Goal: Information Seeking & Learning: Compare options

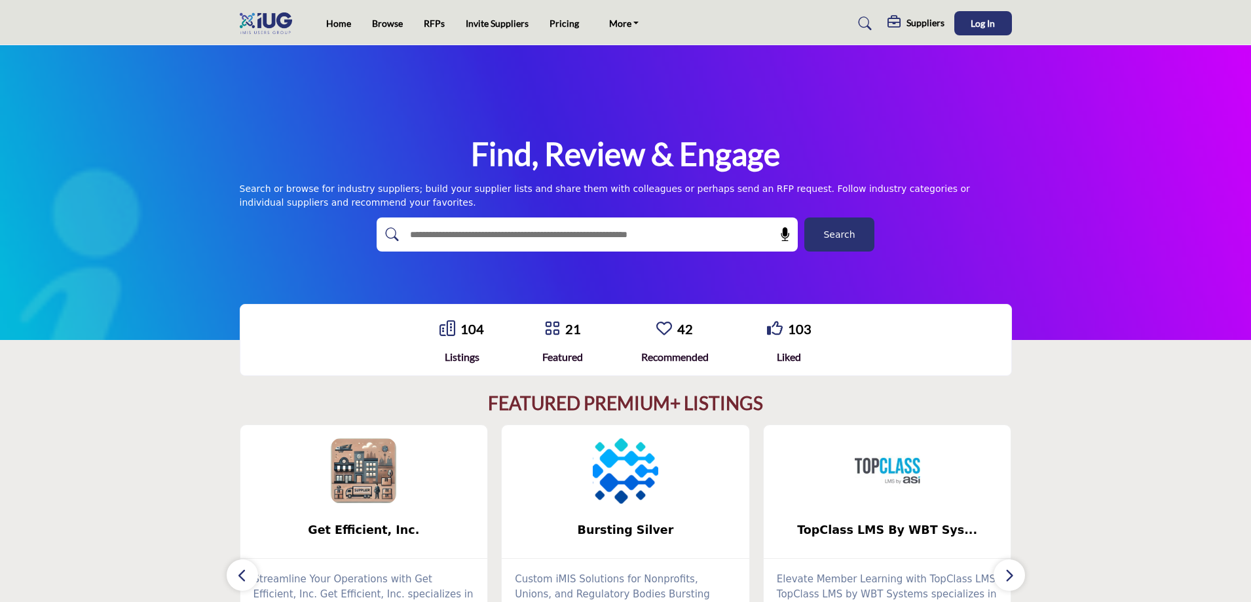
click at [909, 21] on h5 "Suppliers" at bounding box center [926, 23] width 38 height 12
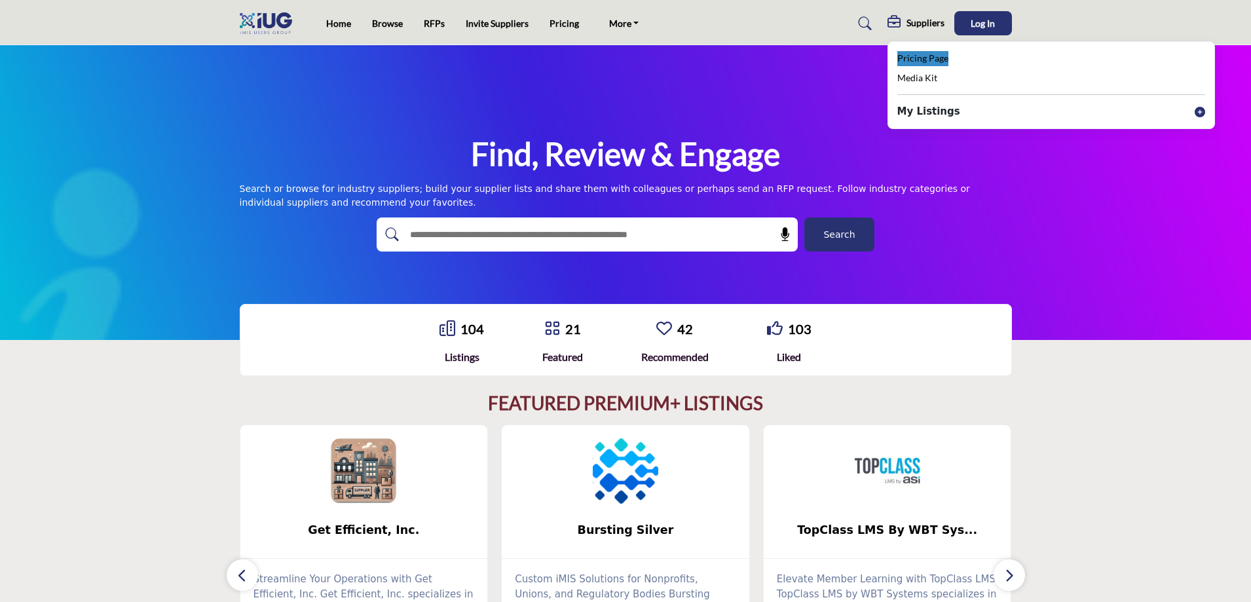
click at [923, 56] on span "Pricing Page" at bounding box center [923, 57] width 51 height 11
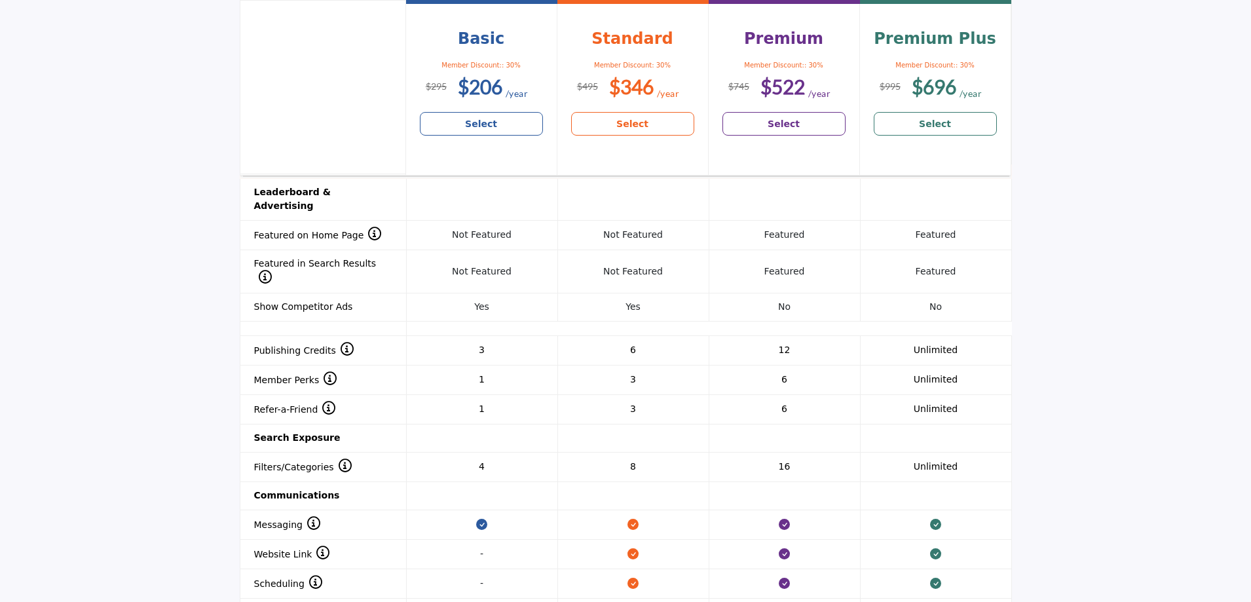
scroll to position [1048, 0]
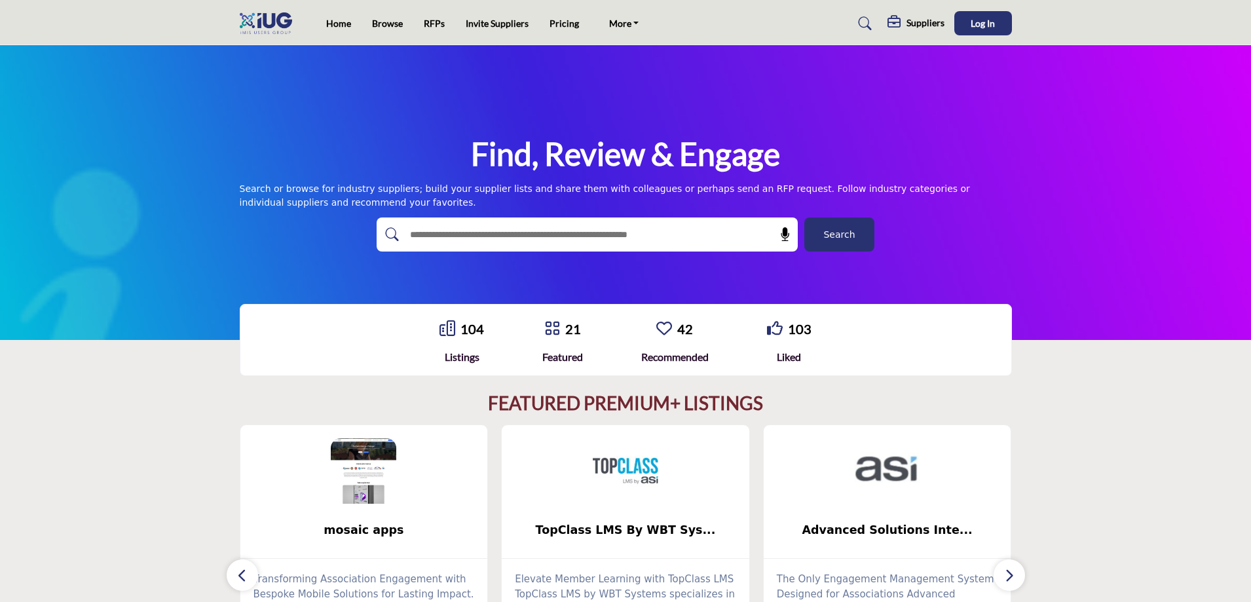
click at [919, 22] on h5 "Suppliers" at bounding box center [926, 23] width 38 height 12
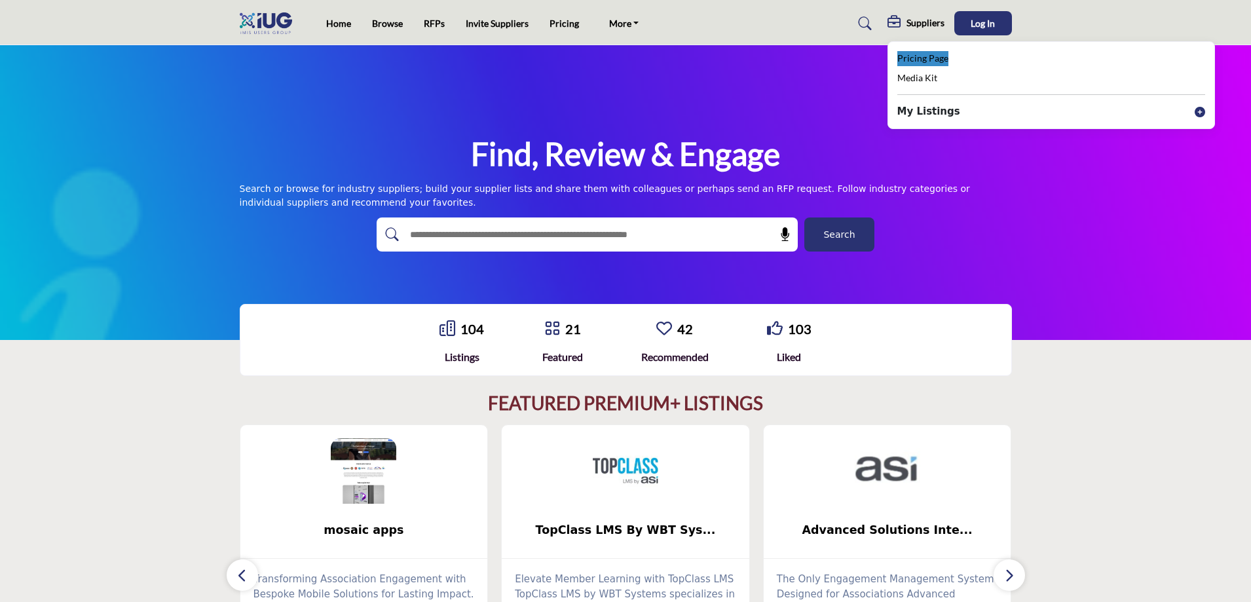
click at [909, 63] on span "Pricing Page" at bounding box center [923, 57] width 51 height 11
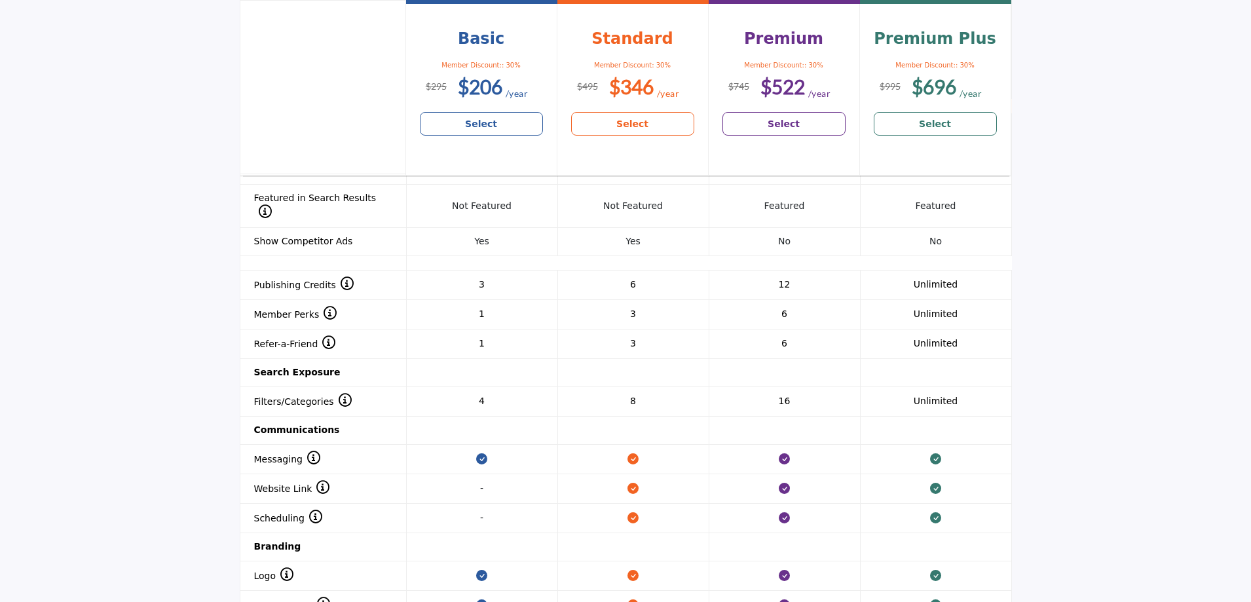
scroll to position [1114, 0]
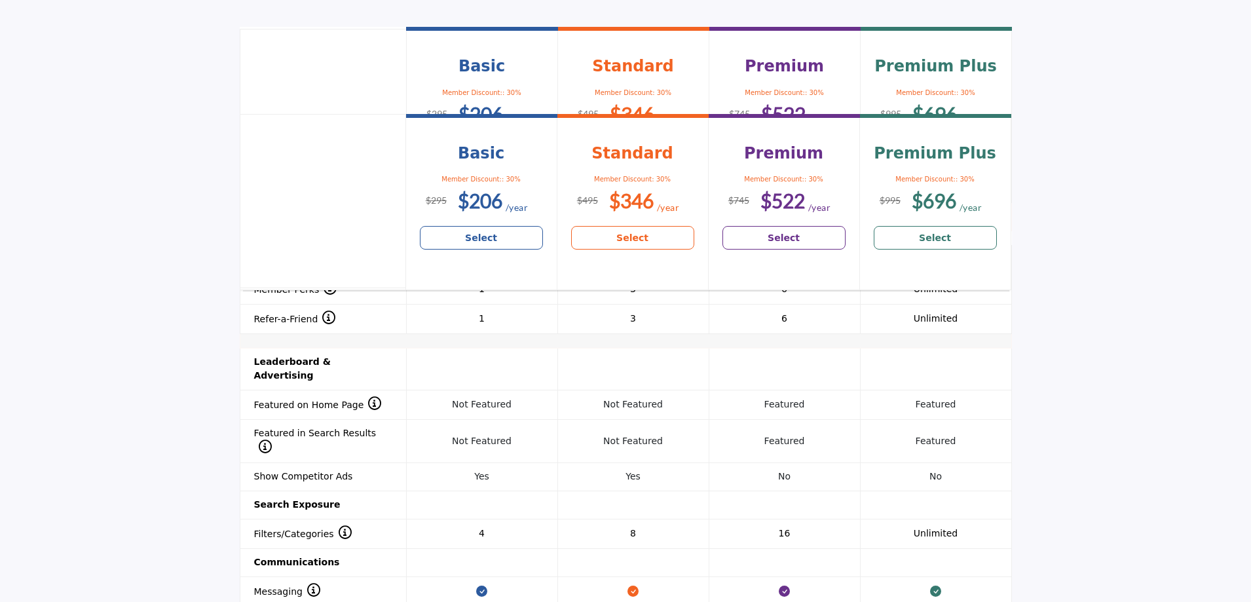
scroll to position [993, 0]
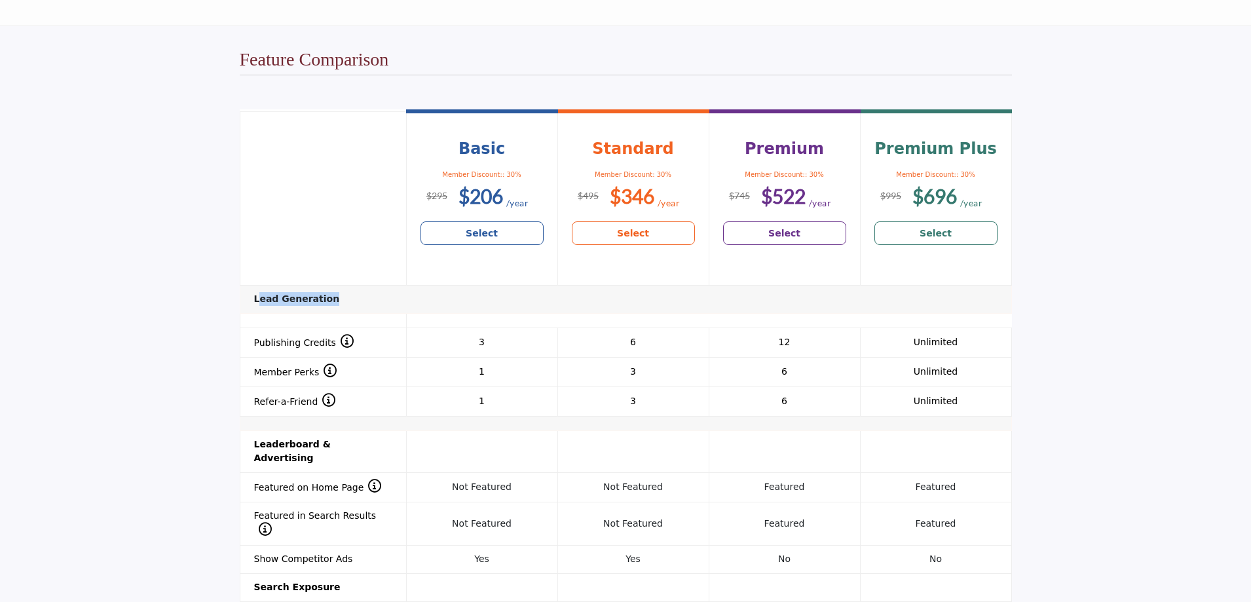
drag, startPoint x: 257, startPoint y: 295, endPoint x: 379, endPoint y: 295, distance: 122.5
click at [379, 295] on td "Lead Generation" at bounding box center [626, 299] width 772 height 28
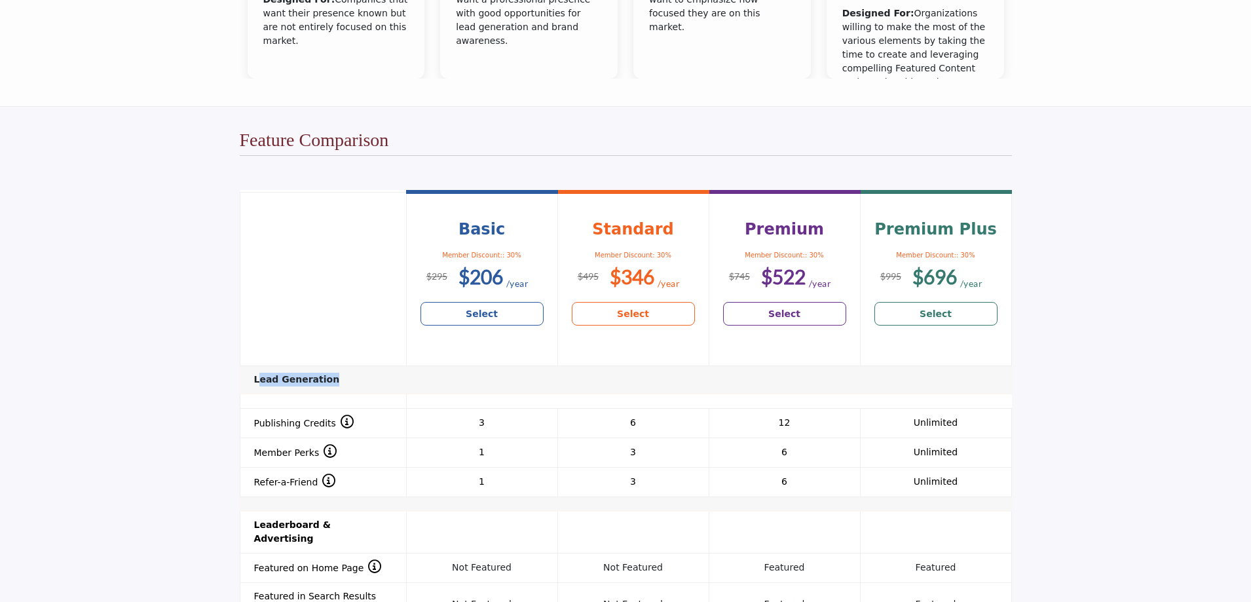
scroll to position [1053, 0]
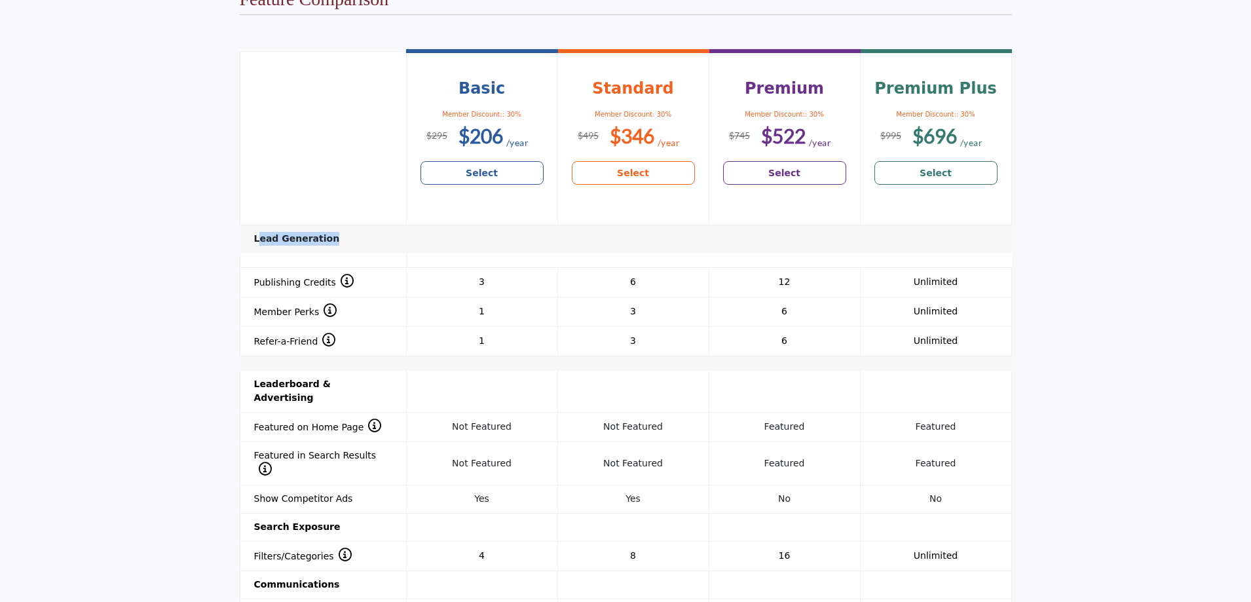
click at [483, 244] on td "Lead Generation" at bounding box center [626, 239] width 772 height 28
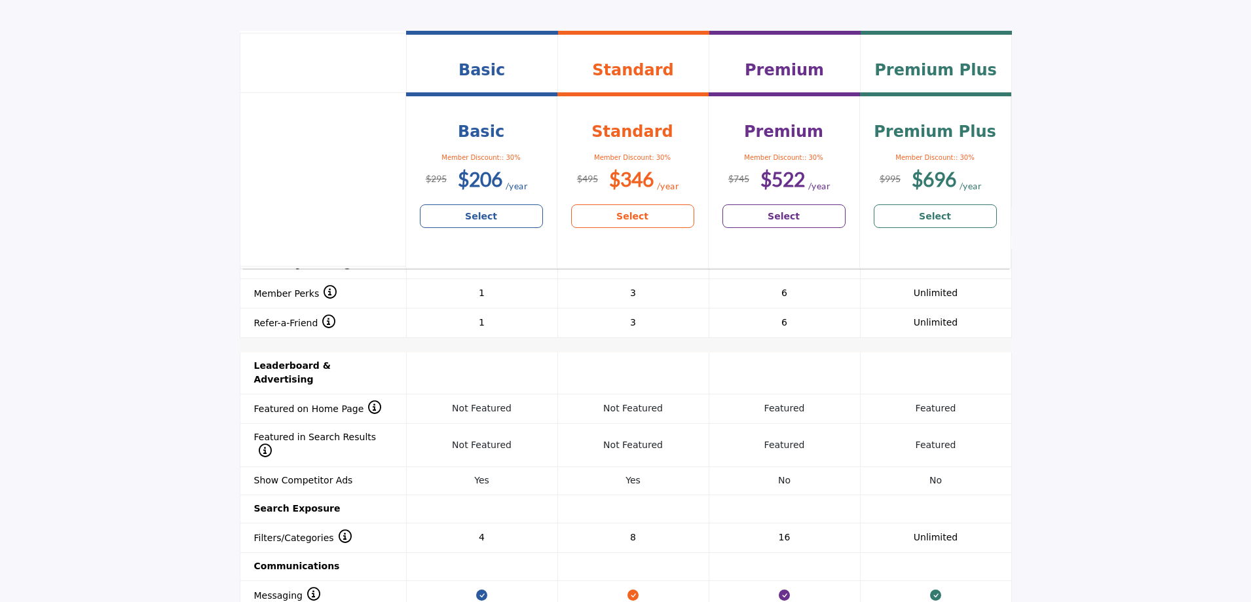
scroll to position [967, 0]
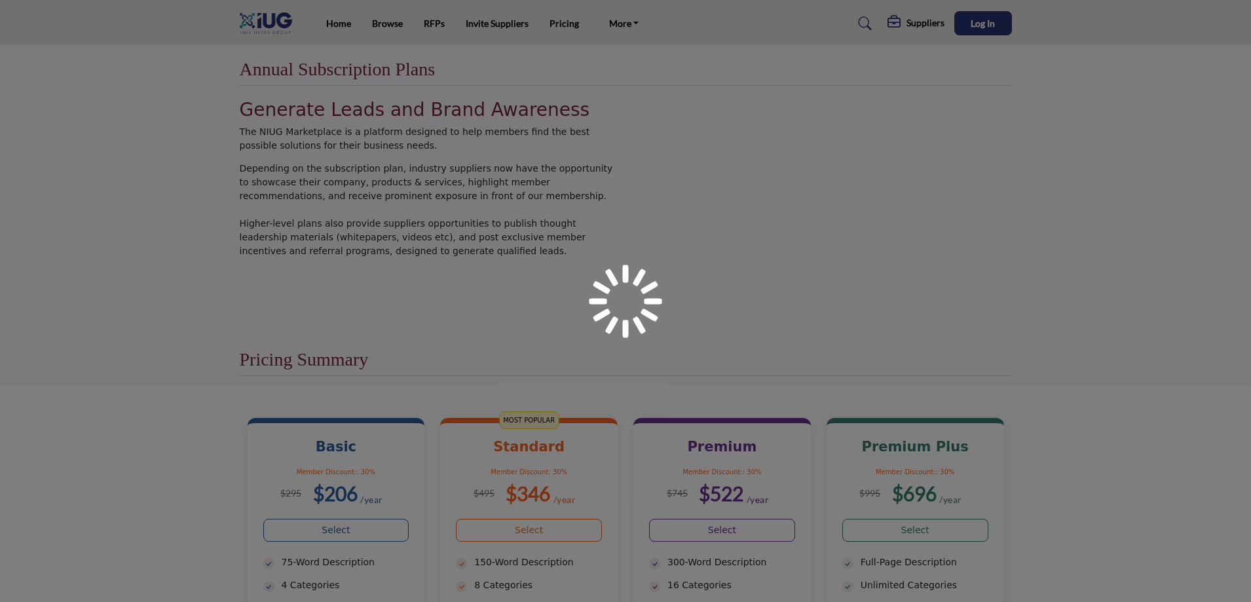
scroll to position [167, 0]
